Goal: Find specific page/section: Find specific page/section

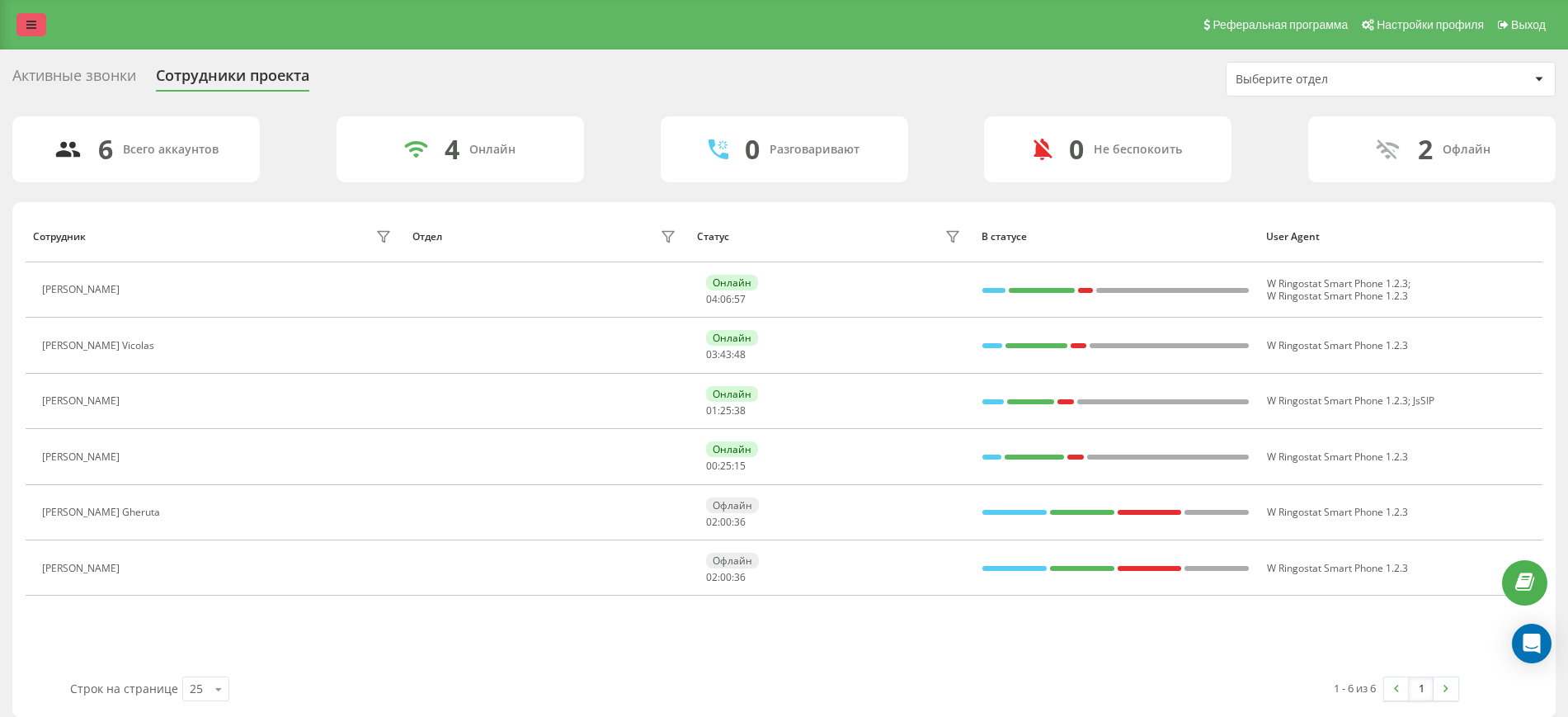
click at [33, 15] on link at bounding box center [31, 25] width 30 height 23
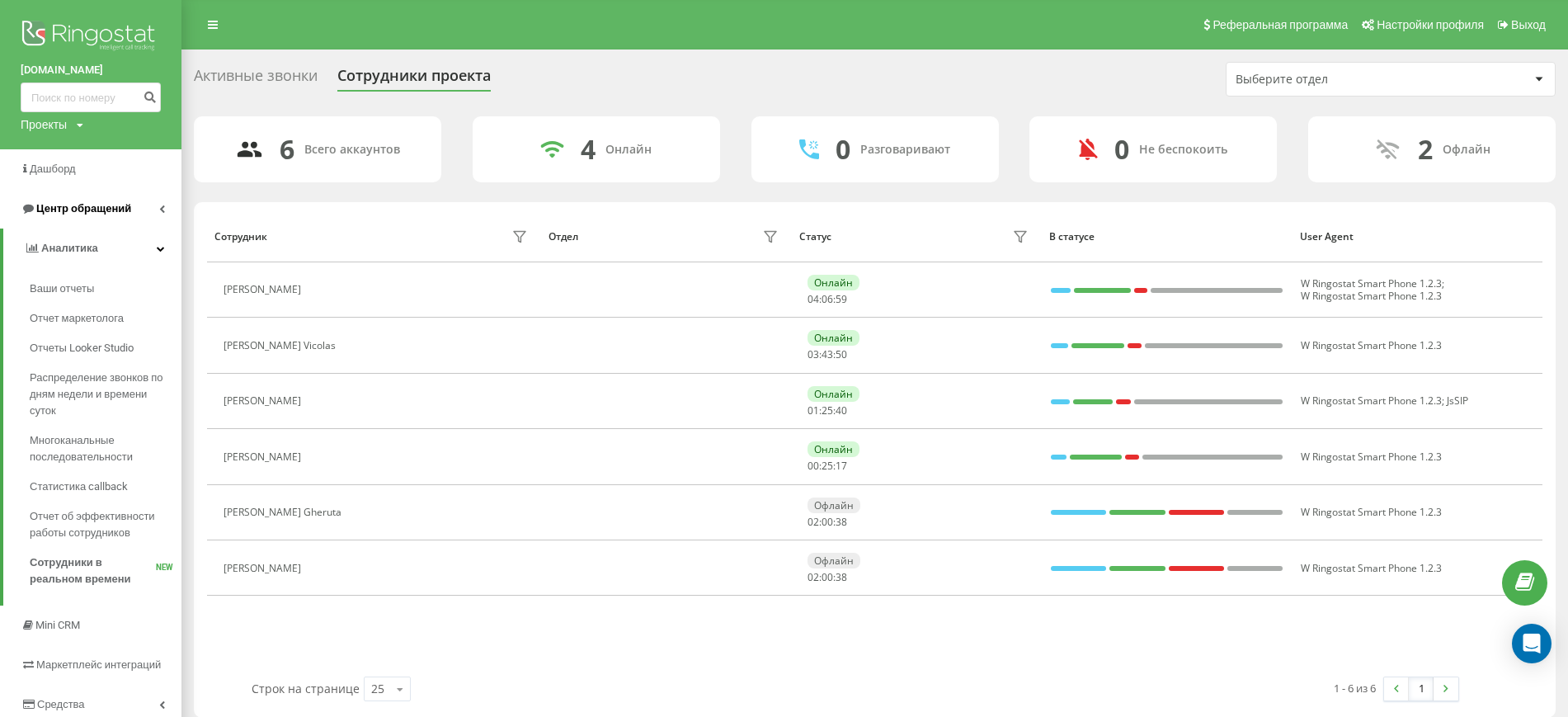
click at [170, 210] on link "Центр обращений" at bounding box center [91, 208] width 182 height 39
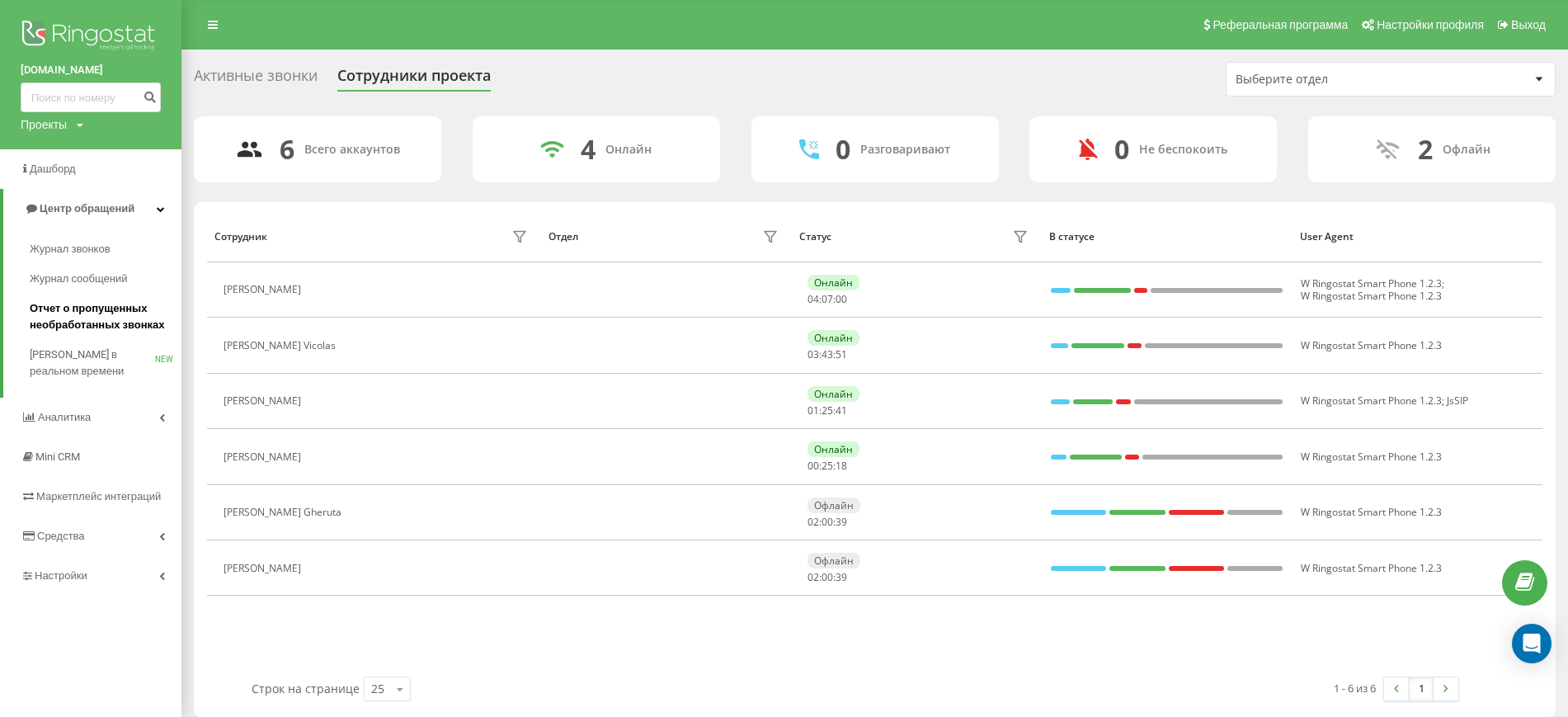
click at [76, 315] on span "Отчет о пропущенных необработанных звонках" at bounding box center [101, 316] width 143 height 33
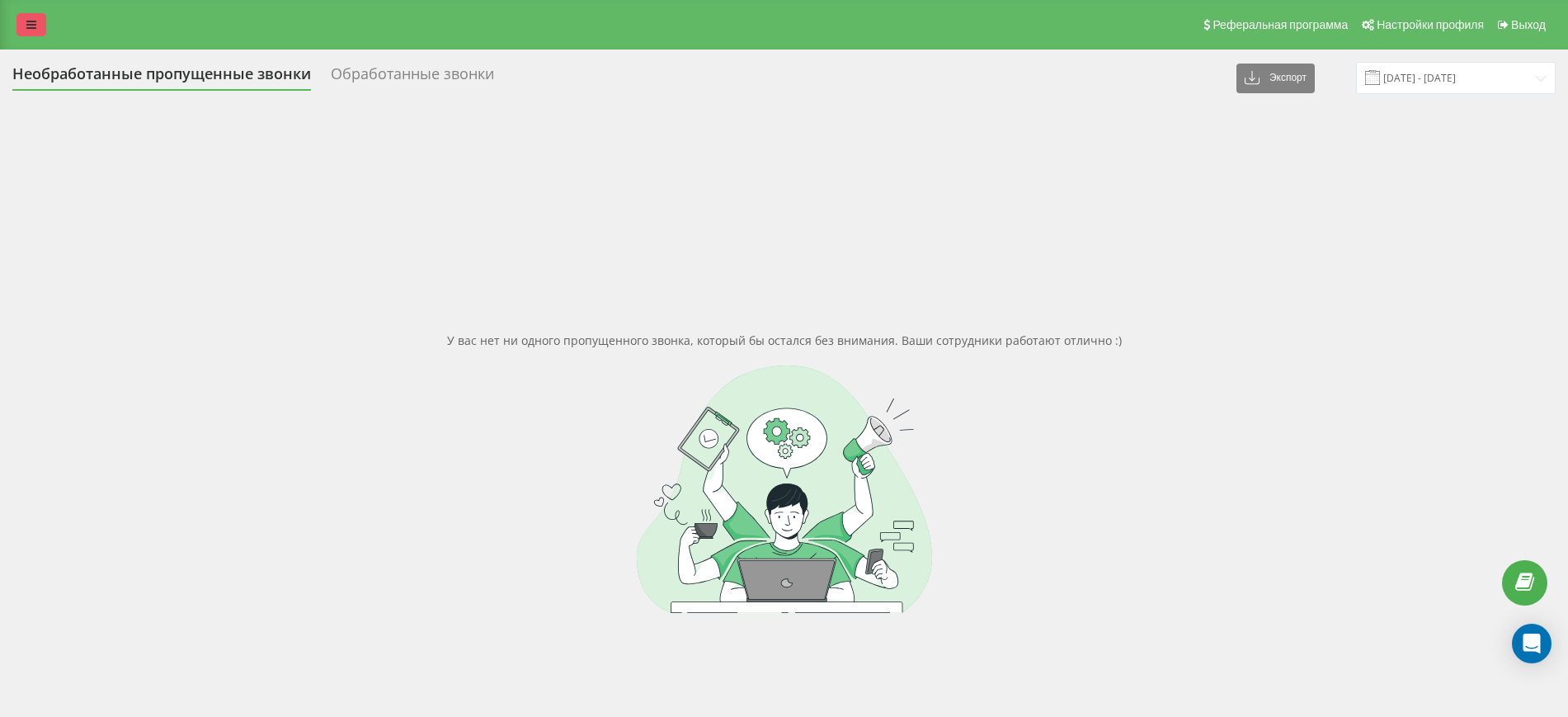
click at [33, 26] on icon at bounding box center [32, 25] width 10 height 11
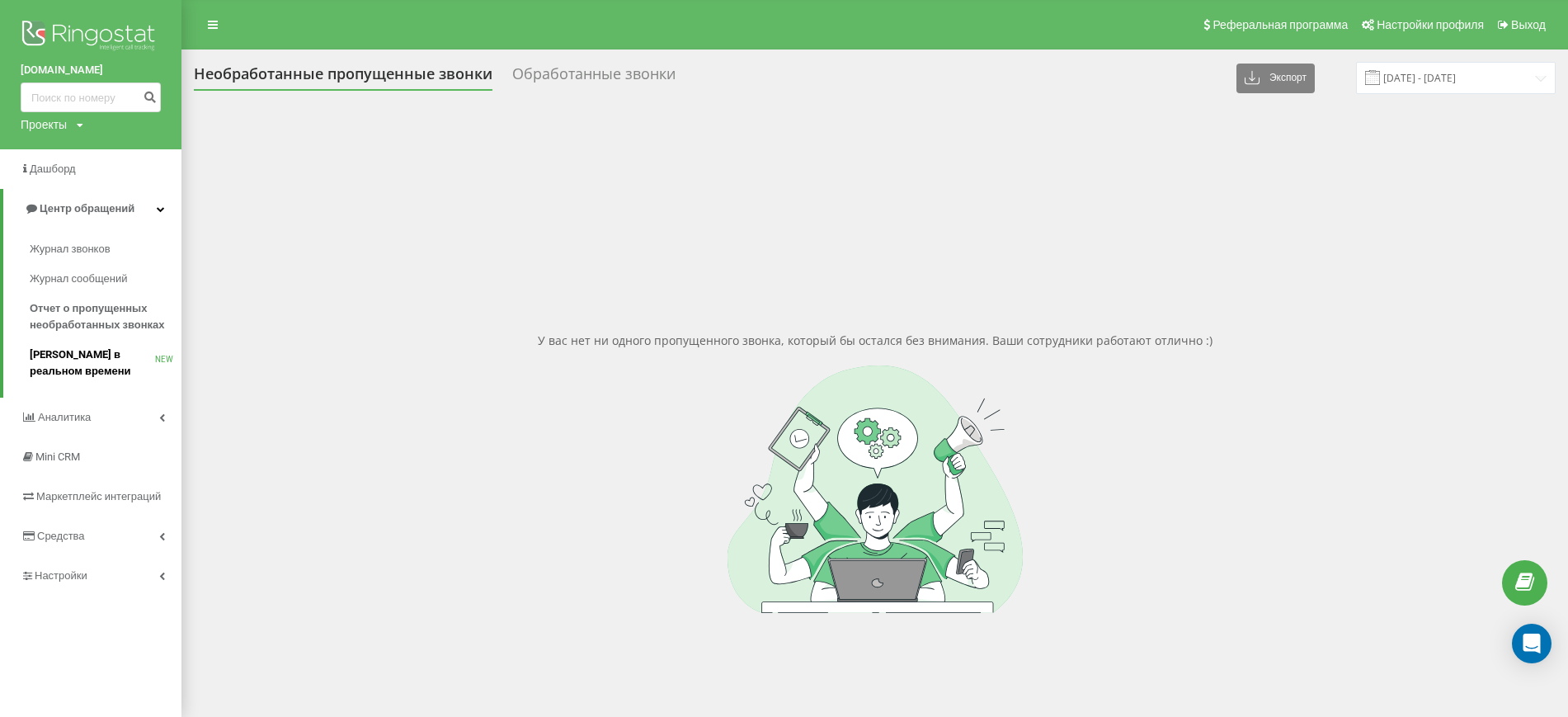
click at [49, 352] on span "[PERSON_NAME] в реальном времени" at bounding box center [92, 362] width 125 height 33
